Goal: Complete application form

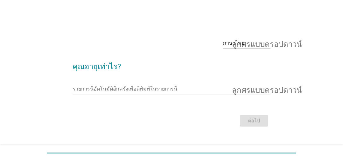
scroll to position [15, 0]
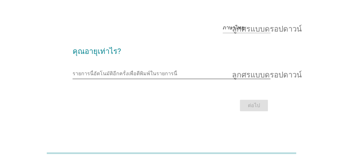
click at [192, 79] on input "รายการนี้อัตโนมัติอีกครั้งเพื่อตีพิมพ์ในรายการนี้" at bounding box center [167, 73] width 189 height 10
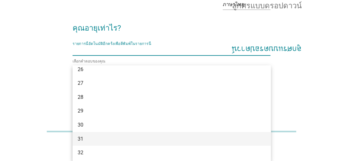
scroll to position [117, 0]
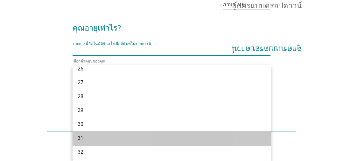
click at [151, 135] on div "31" at bounding box center [164, 138] width 173 height 8
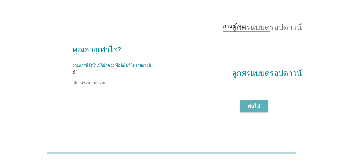
click at [255, 103] on font "ต่อไป" at bounding box center [254, 106] width 12 height 6
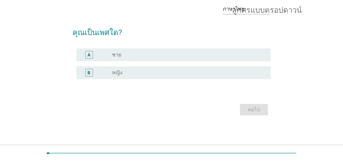
scroll to position [0, 0]
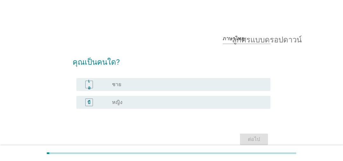
click at [172, 88] on div "ปุ่มวิทยุ[PERSON_NAME]เลือก ชาย" at bounding box center [186, 84] width 148 height 6
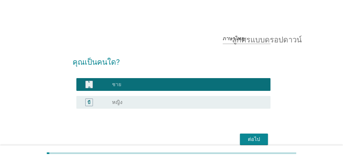
scroll to position [15, 0]
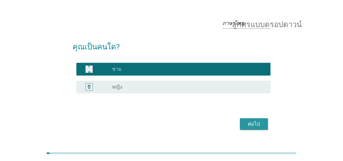
click at [247, 128] on div "ต่อไป" at bounding box center [254, 124] width 18 height 8
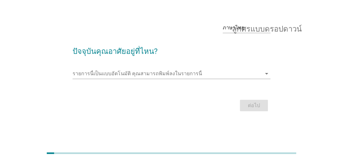
scroll to position [0, 0]
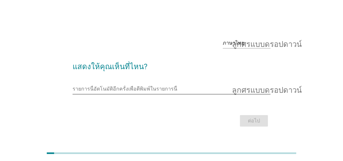
click at [204, 94] on input "รายการนี้อัตโนมัติอีกครั้งเพื่อตีพิมพ์ในรายการนี้" at bounding box center [167, 89] width 189 height 10
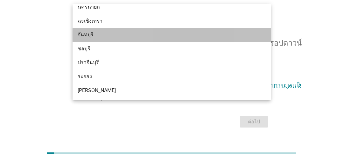
scroll to position [715, 0]
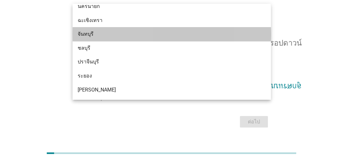
click at [176, 3] on div "ภาษาไทย ลูกศรแบบดรอปดาวน์ แสดงให้คุณเห็นที่ไหน? รายการนี้อัตโนมัติอีกครั้งเพื่อ…" at bounding box center [171, 80] width 343 height 161
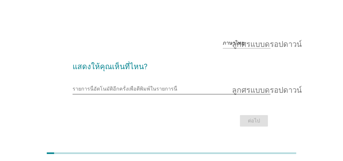
click at [177, 94] on input "รายการนี้อัตโนมัติอีกครั้งเพื่อตีพิมพ์ในรายการนี้" at bounding box center [167, 89] width 189 height 10
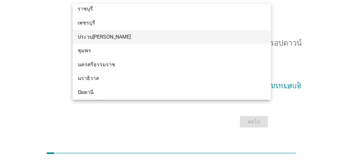
scroll to position [837, 0]
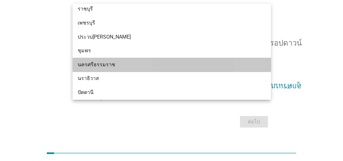
click at [147, 65] on div "นครศรีธรรมราช" at bounding box center [164, 65] width 173 height 8
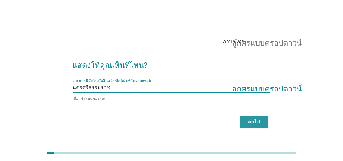
click at [249, 125] on font "ต่อไป" at bounding box center [254, 121] width 12 height 6
